Goal: Task Accomplishment & Management: Manage account settings

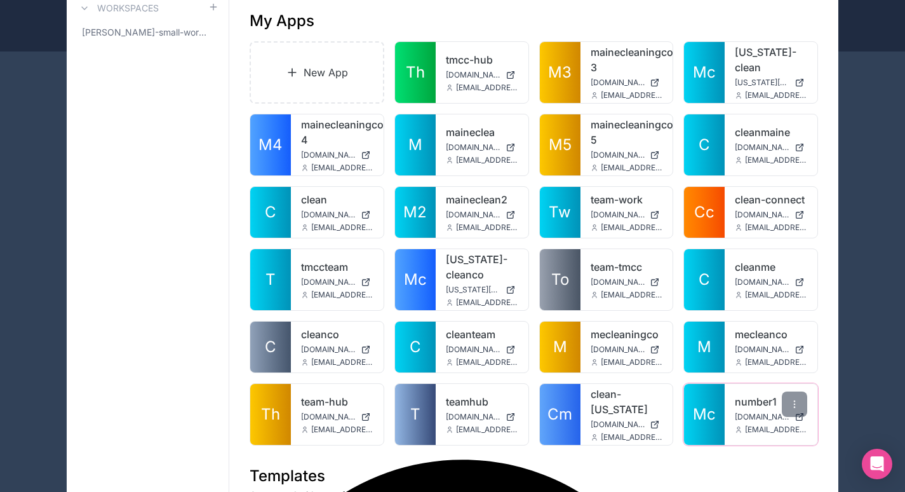
scroll to position [91, 0]
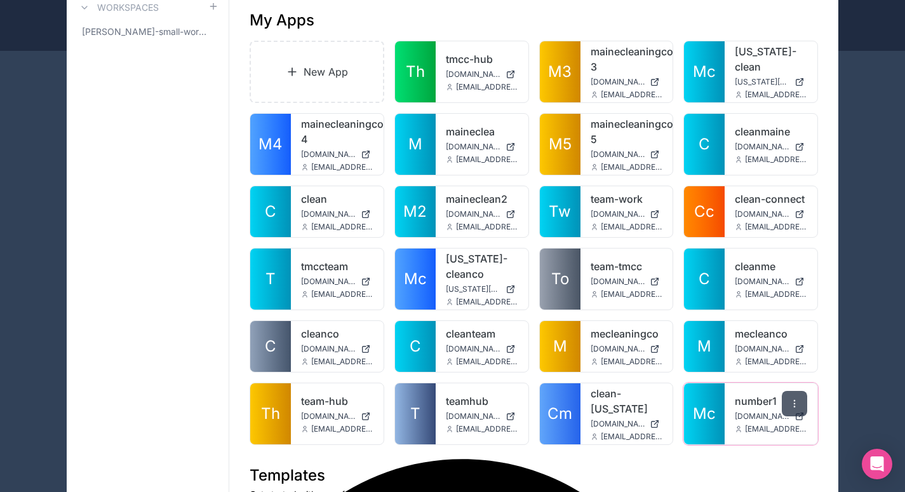
click at [800, 398] on div at bounding box center [794, 403] width 25 height 25
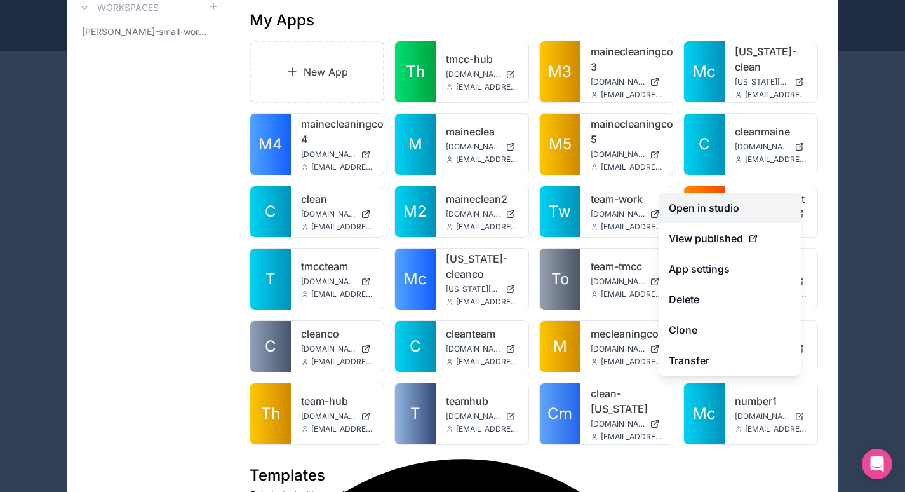
click at [767, 212] on link "Open in studio" at bounding box center [730, 207] width 142 height 30
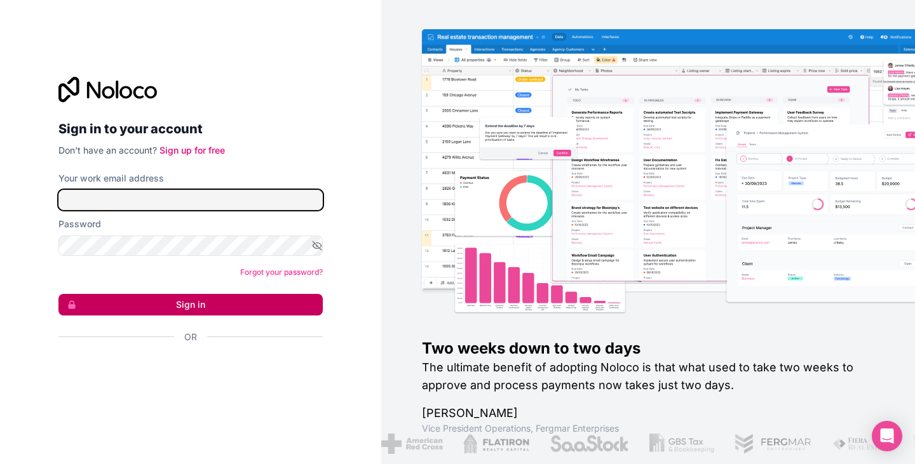
type input "**********"
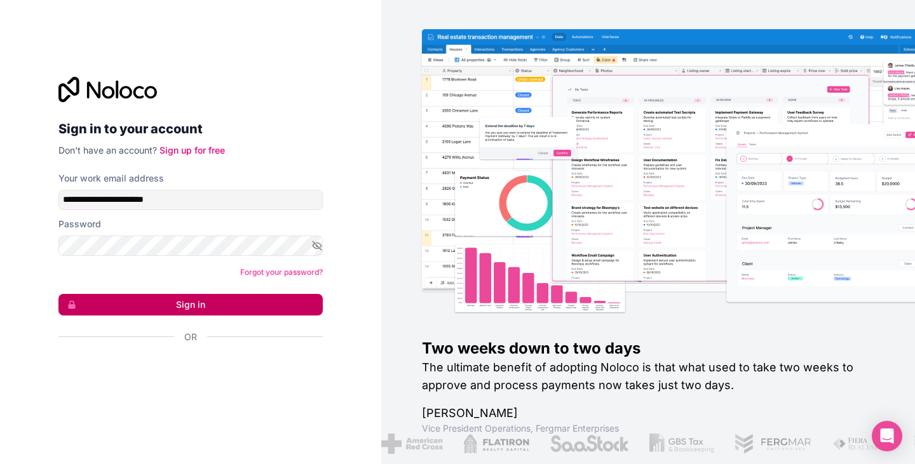
click at [197, 306] on button "Sign in" at bounding box center [190, 305] width 264 height 22
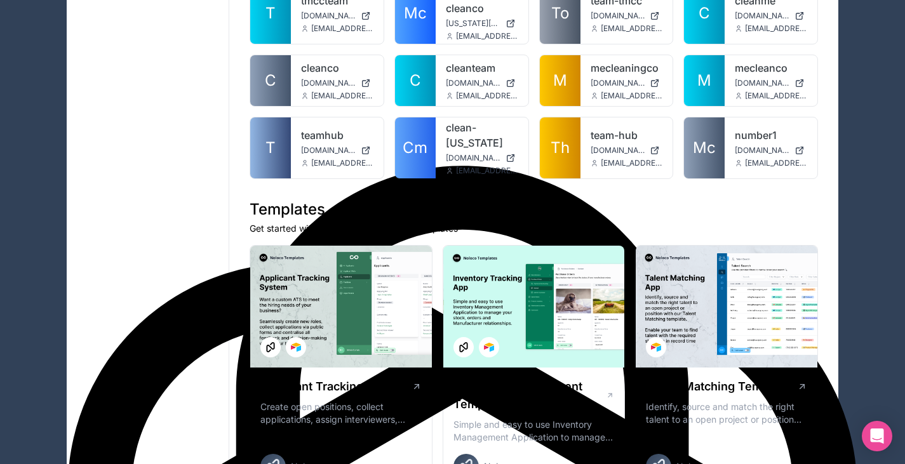
scroll to position [373, 0]
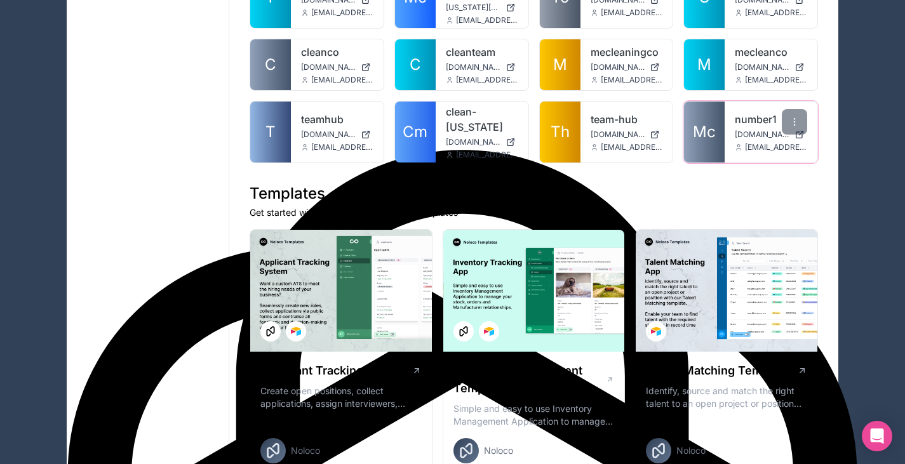
click at [730, 125] on div "number1 [DOMAIN_NAME] [EMAIL_ADDRESS][DOMAIN_NAME]" at bounding box center [771, 132] width 93 height 61
click at [789, 112] on div at bounding box center [794, 121] width 25 height 25
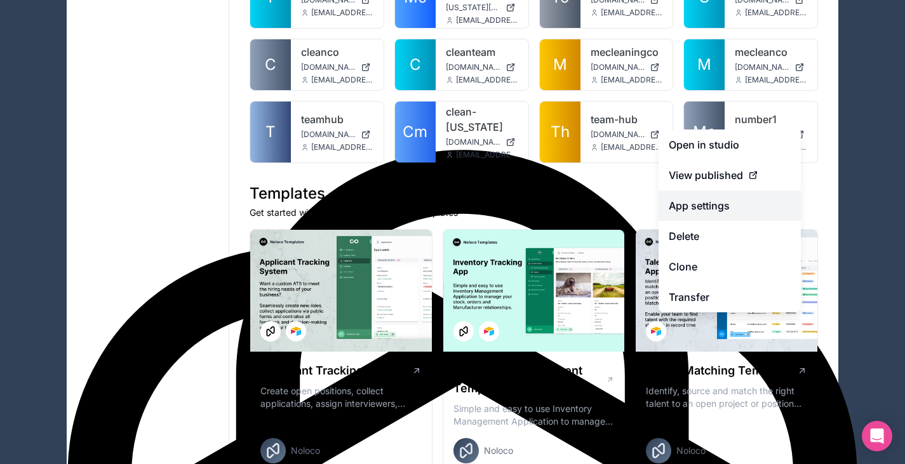
click at [716, 208] on link "App settings" at bounding box center [730, 206] width 142 height 30
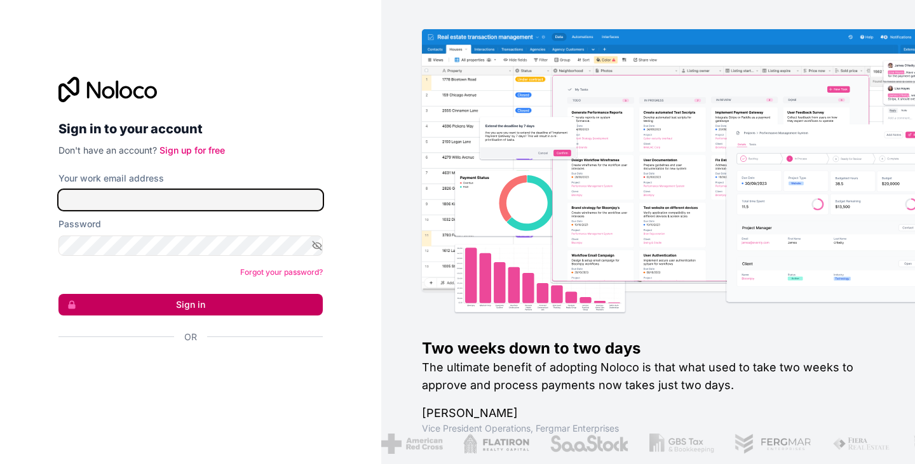
type input "**********"
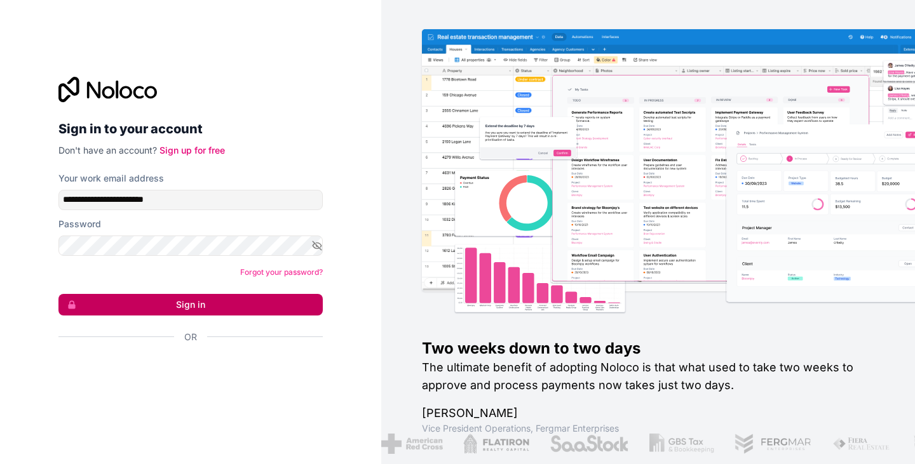
click at [248, 301] on button "Sign in" at bounding box center [190, 305] width 264 height 22
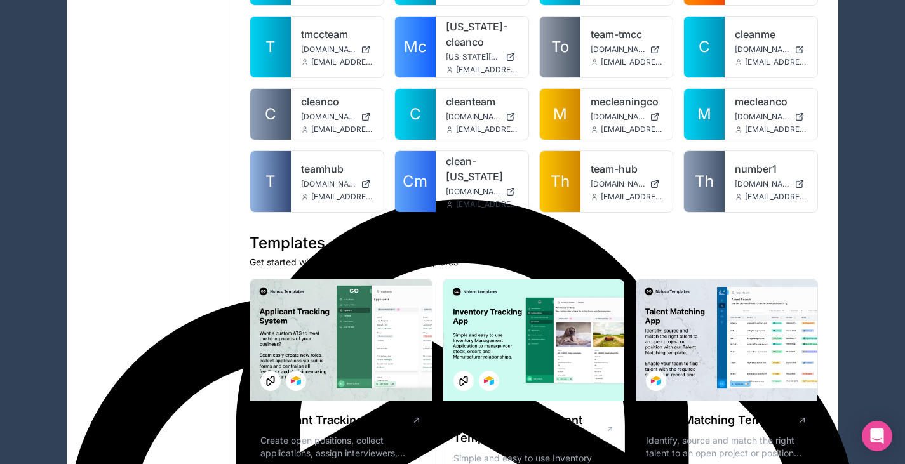
scroll to position [323, 0]
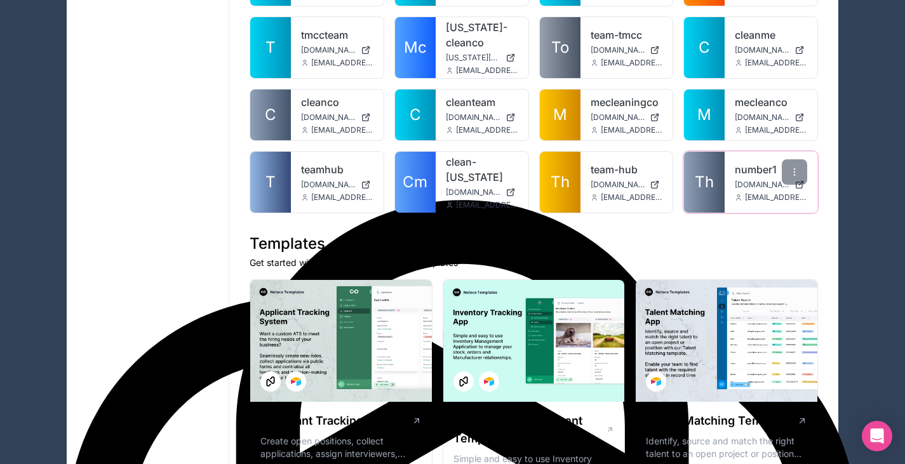
click at [741, 180] on span "[DOMAIN_NAME]" at bounding box center [762, 185] width 55 height 10
